Goal: Navigation & Orientation: Find specific page/section

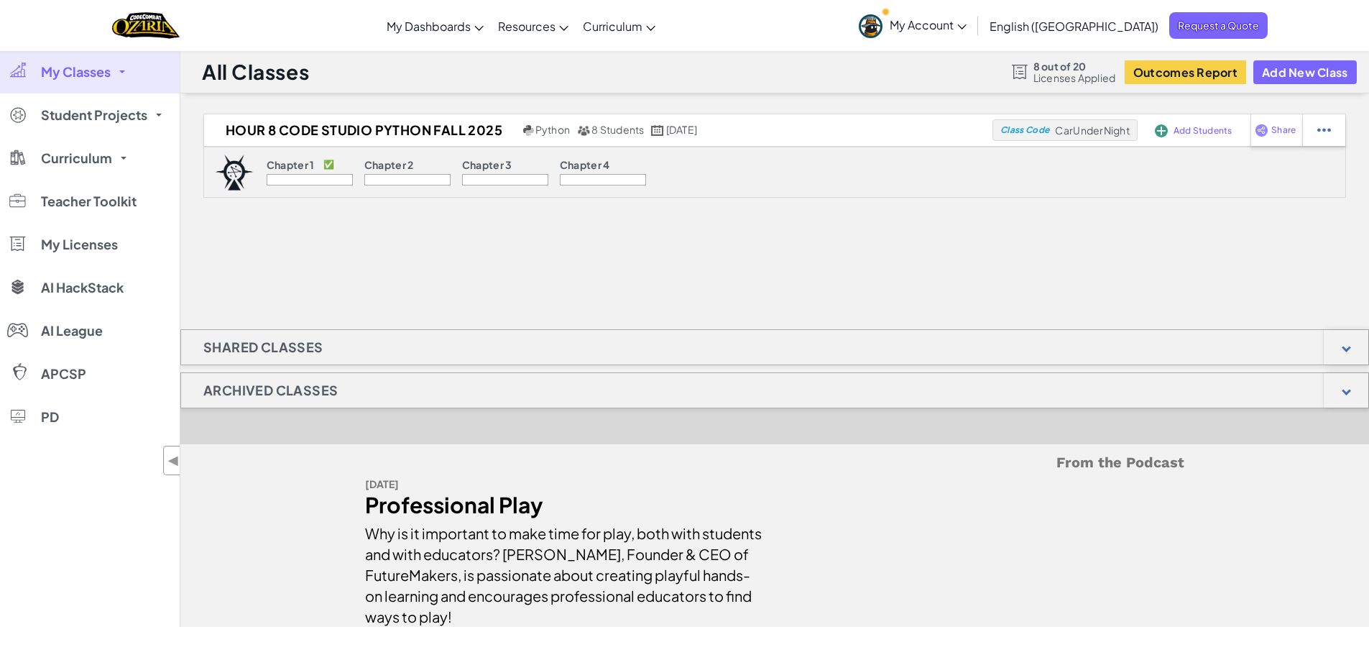
click at [93, 81] on link "My Classes" at bounding box center [90, 71] width 180 height 43
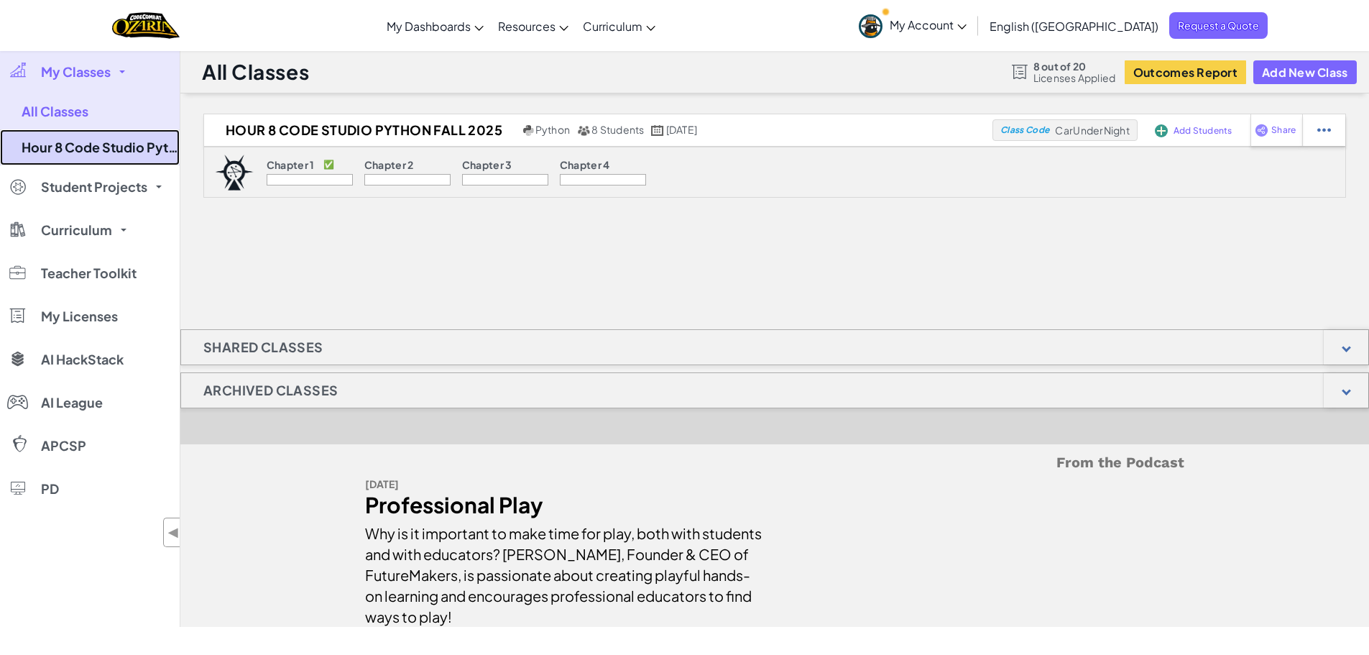
click at [87, 134] on link "Hour 8 Code Studio Python Fall 2025" at bounding box center [90, 147] width 180 height 36
